Goal: Task Accomplishment & Management: Manage account settings

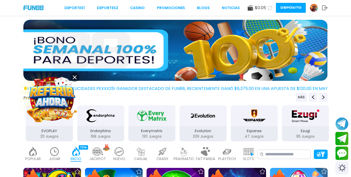
click at [312, 7] on img at bounding box center [314, 8] width 8 height 8
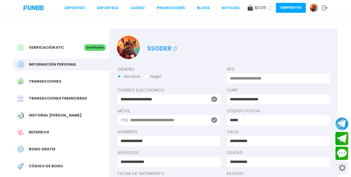
click at [187, 118] on input "**********" at bounding box center [167, 120] width 75 height 6
click at [154, 119] on input "**********" at bounding box center [167, 120] width 75 height 6
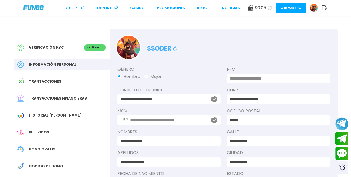
click at [277, 79] on input at bounding box center [277, 78] width 94 height 6
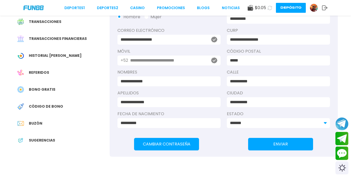
scroll to position [60, 0]
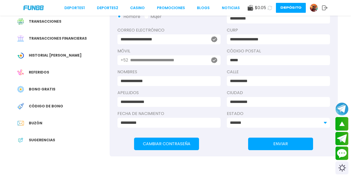
click at [279, 139] on button "ENVIAR" at bounding box center [280, 143] width 65 height 12
click at [300, 21] on input "**********" at bounding box center [277, 18] width 94 height 6
type input "**********"
click at [299, 139] on button "ENVIAR" at bounding box center [280, 143] width 65 height 12
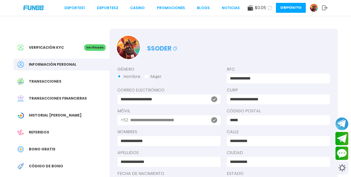
scroll to position [26, 0]
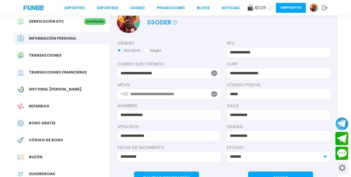
click at [63, 57] on div "Transacciones" at bounding box center [62, 55] width 96 height 12
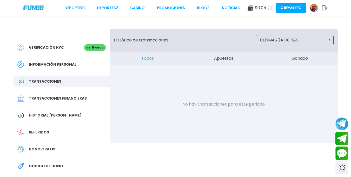
scroll to position [52, 0]
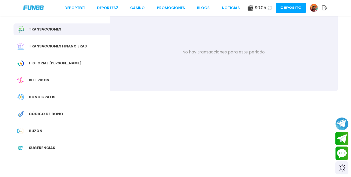
click at [80, 49] on div "Transacciones financieras" at bounding box center [62, 46] width 96 height 12
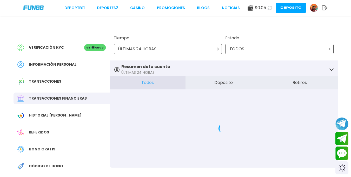
click at [313, 85] on button "Retiros" at bounding box center [300, 83] width 76 height 14
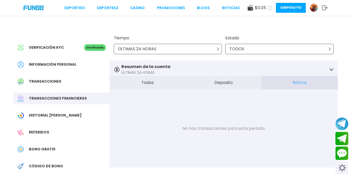
click at [219, 48] on icon at bounding box center [218, 48] width 3 height 3
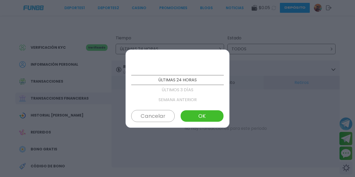
scroll to position [59, 0]
click at [197, 82] on p "PERSONALIZADO" at bounding box center [177, 80] width 93 height 10
click at [196, 72] on p "ÚLTIMOS 3 MESES" at bounding box center [177, 70] width 93 height 10
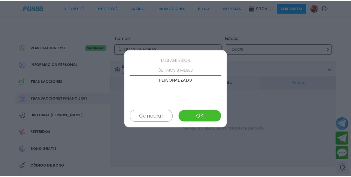
scroll to position [49, 0]
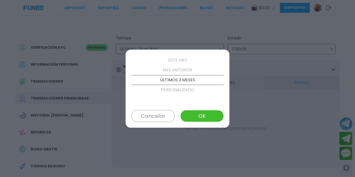
click at [202, 115] on button "OK" at bounding box center [202, 116] width 43 height 12
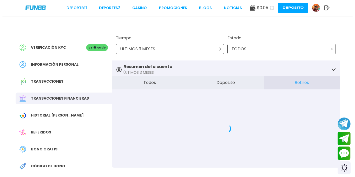
scroll to position [26, 0]
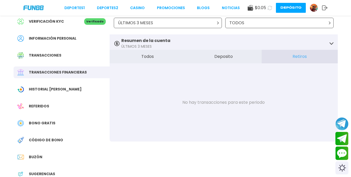
click at [237, 21] on p "TODOS" at bounding box center [237, 23] width 15 height 6
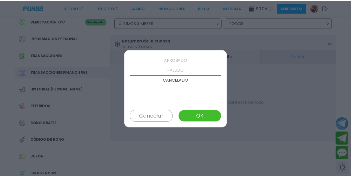
scroll to position [0, 0]
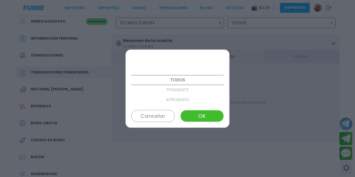
click at [202, 112] on button "OK" at bounding box center [202, 116] width 43 height 12
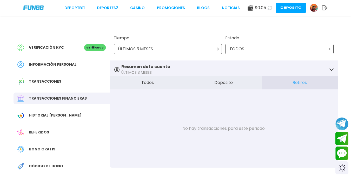
click at [316, 8] on img at bounding box center [314, 8] width 8 height 8
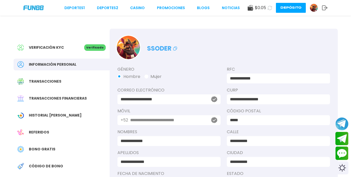
click at [287, 6] on button "Depósito" at bounding box center [291, 8] width 30 height 10
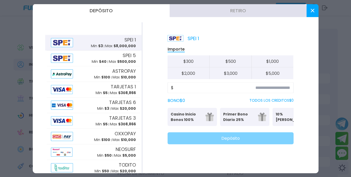
click at [317, 9] on button at bounding box center [313, 10] width 12 height 13
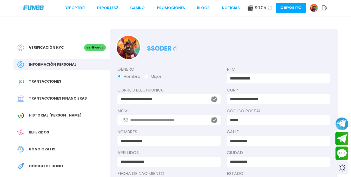
click at [69, 48] on div "Verificación KYC" at bounding box center [50, 47] width 67 height 7
click at [35, 10] on img at bounding box center [33, 7] width 20 height 4
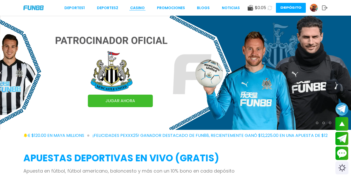
click at [137, 8] on link "CASINO" at bounding box center [137, 7] width 15 height 5
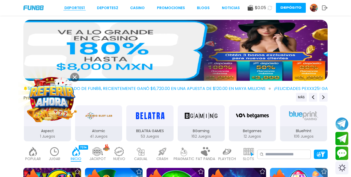
click at [82, 6] on link "Deportes 1" at bounding box center [75, 7] width 20 height 5
